Goal: Information Seeking & Learning: Understand process/instructions

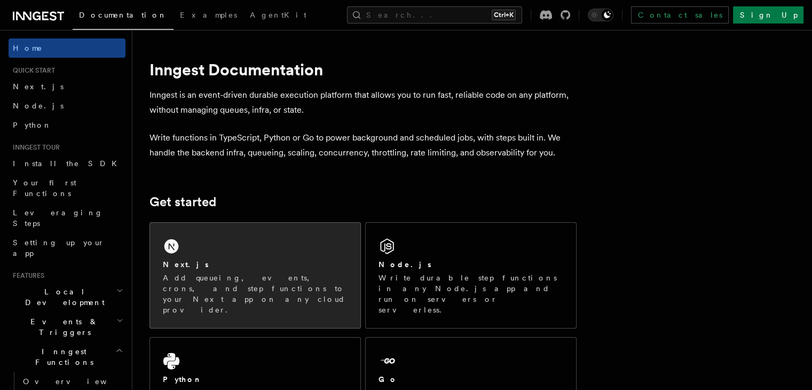
click at [222, 255] on div "Next.js Add queueing, events, crons, and step functions to your Next app on any…" at bounding box center [255, 275] width 210 height 105
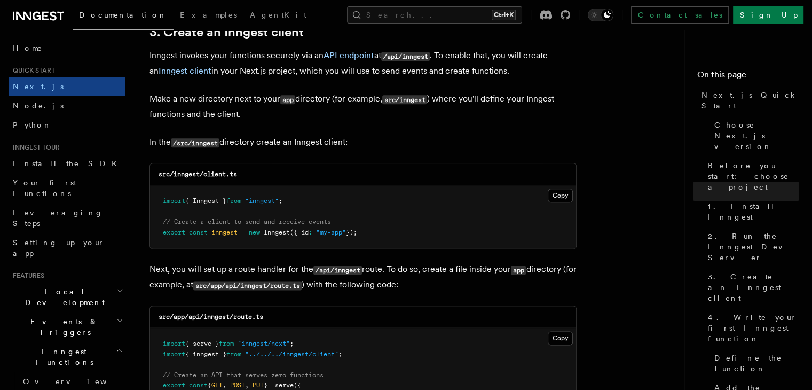
scroll to position [1280, 0]
click at [565, 191] on button "Copy Copied" at bounding box center [560, 194] width 25 height 14
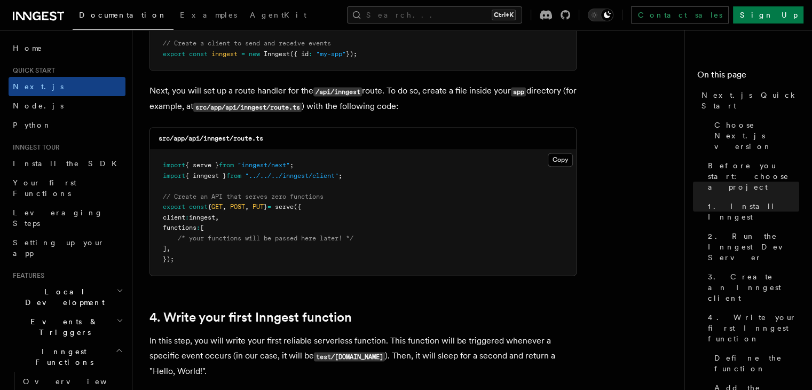
scroll to position [1462, 0]
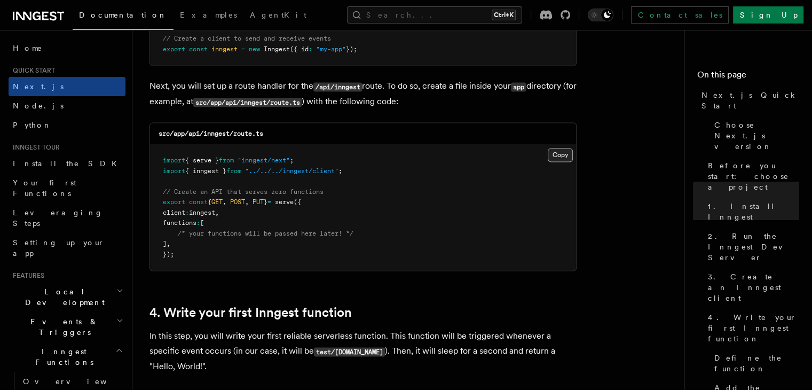
click at [557, 156] on button "Copy Copied" at bounding box center [560, 155] width 25 height 14
click at [299, 183] on pre "import { serve } from "inngest/next" ; import { inngest } from "../../../innges…" at bounding box center [363, 207] width 426 height 125
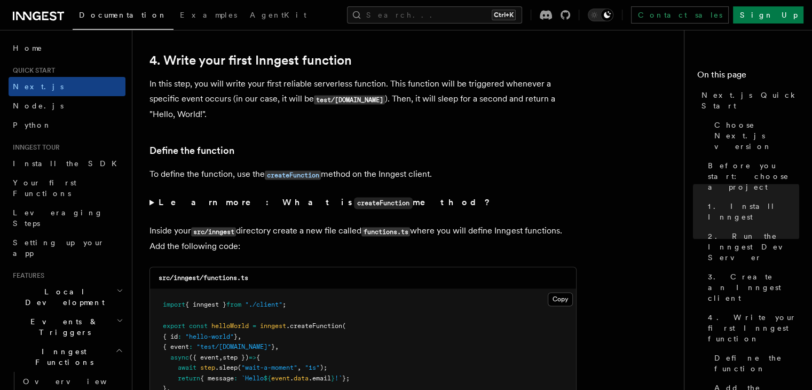
scroll to position [1717, 0]
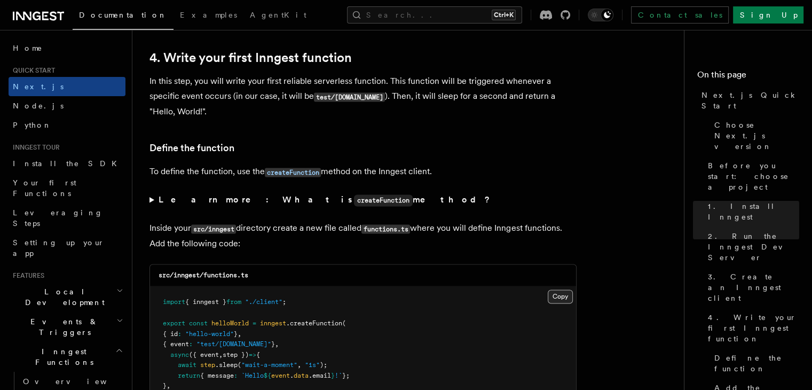
click at [551, 293] on button "Copy Copied" at bounding box center [560, 296] width 25 height 14
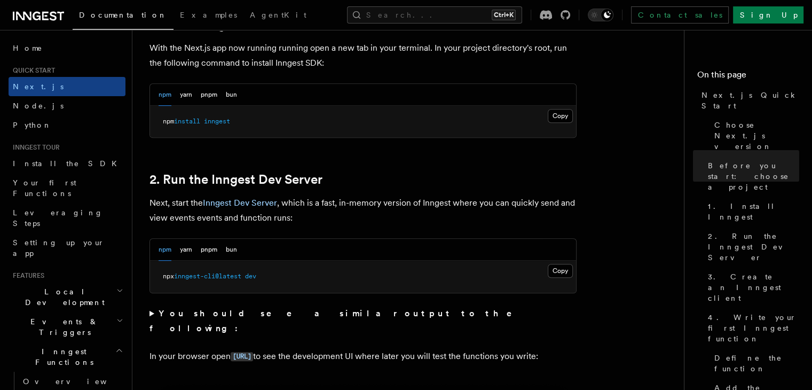
scroll to position [616, 0]
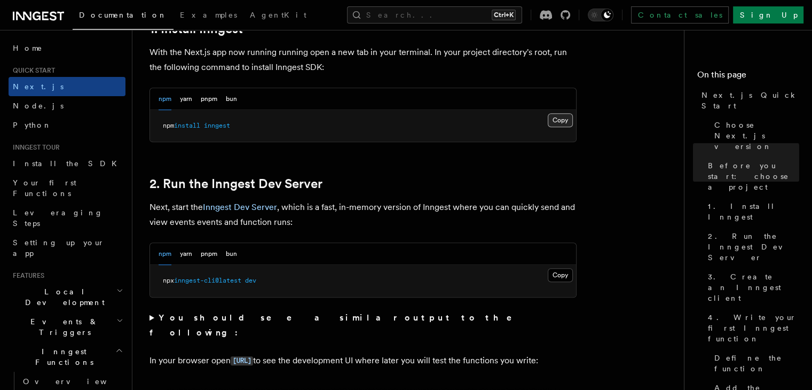
click at [560, 120] on button "Copy Copied" at bounding box center [560, 120] width 25 height 14
